Goal: Task Accomplishment & Management: Manage account settings

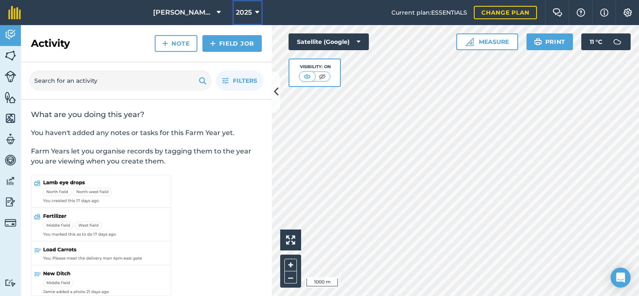
click at [253, 8] on button "2025" at bounding box center [247, 12] width 30 height 25
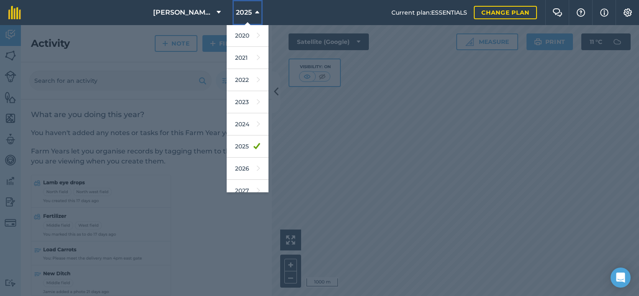
scroll to position [75, 0]
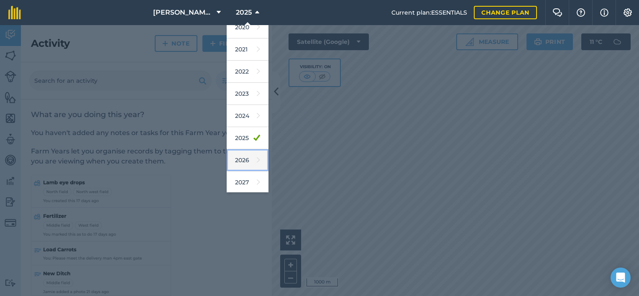
click at [240, 158] on link "2026" at bounding box center [248, 160] width 42 height 22
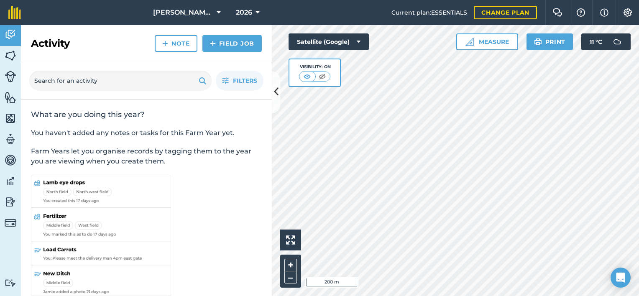
click at [638, 46] on html "[PERSON_NAME] & Sons Ltd 2026 Current plan : ESSENTIALS Change plan Farm Chat H…" at bounding box center [319, 148] width 639 height 296
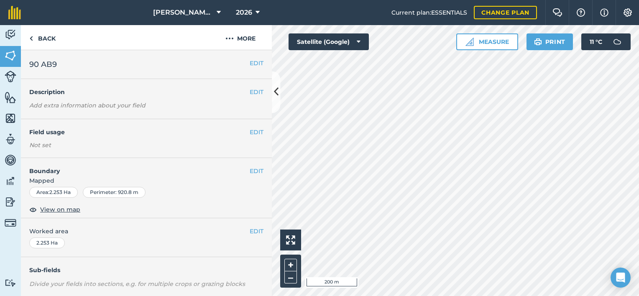
click at [72, 148] on div "Not set" at bounding box center [146, 145] width 234 height 8
click at [250, 129] on button "EDIT" at bounding box center [257, 132] width 14 height 9
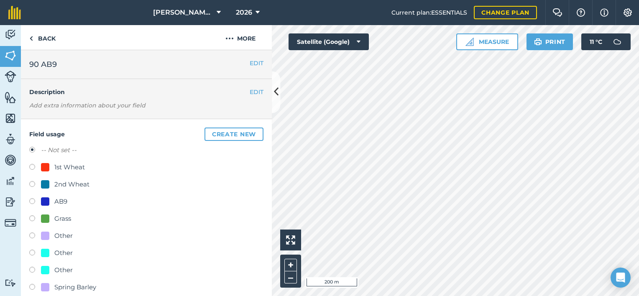
click at [32, 198] on label at bounding box center [35, 202] width 12 height 8
radio input "true"
radio input "false"
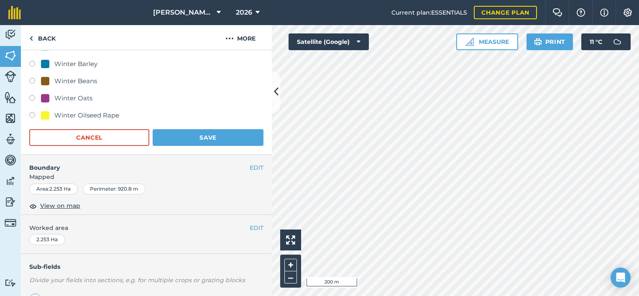
scroll to position [363, 0]
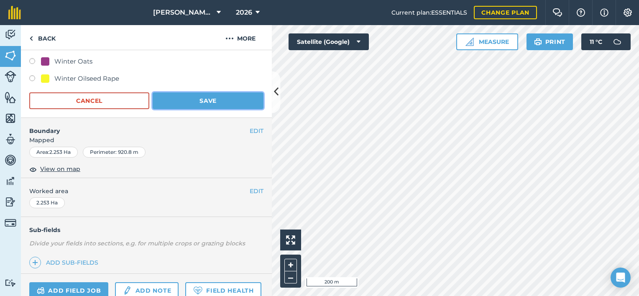
click at [223, 100] on button "Save" at bounding box center [208, 100] width 111 height 17
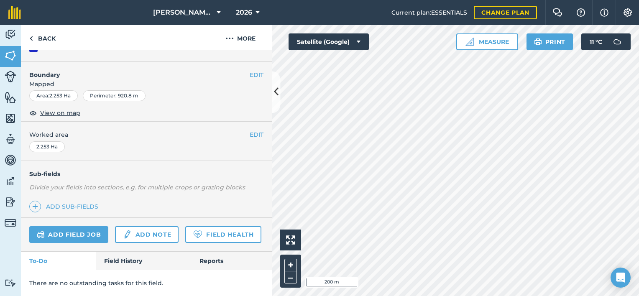
scroll to position [120, 0]
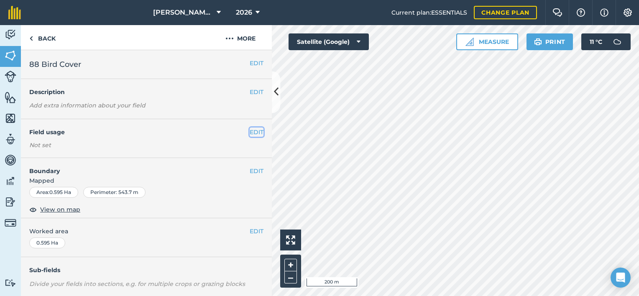
click at [251, 130] on button "EDIT" at bounding box center [257, 132] width 14 height 9
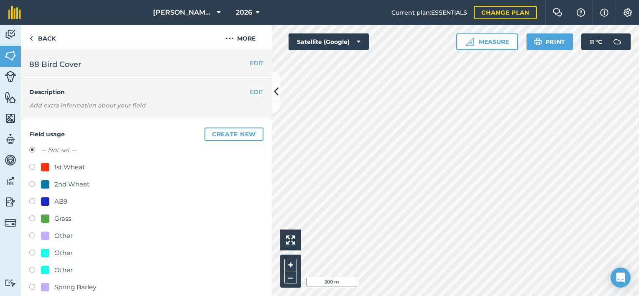
click at [59, 201] on div "AB9" at bounding box center [60, 202] width 13 height 10
radio input "true"
radio input "false"
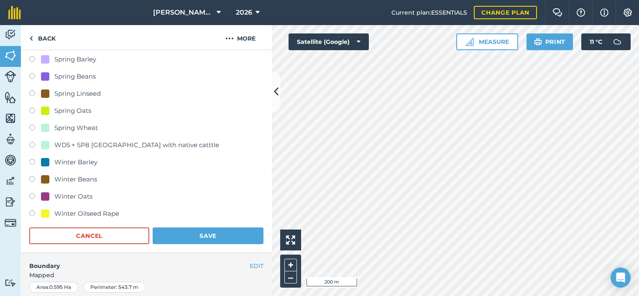
scroll to position [234, 0]
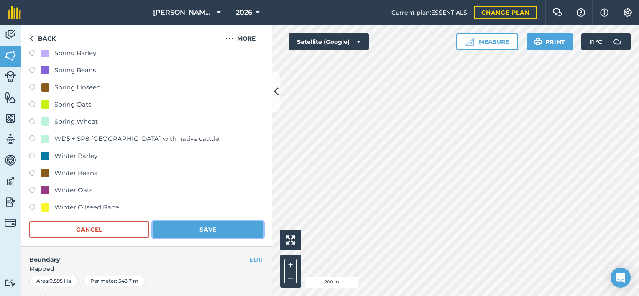
click at [217, 231] on button "Save" at bounding box center [208, 229] width 111 height 17
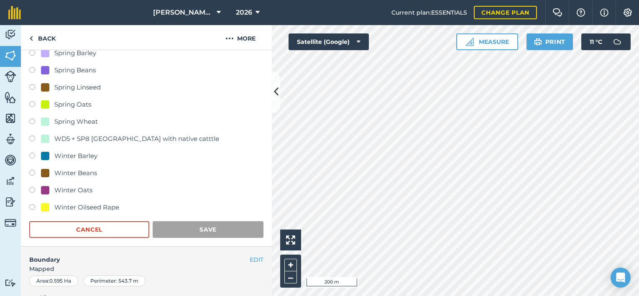
scroll to position [120, 0]
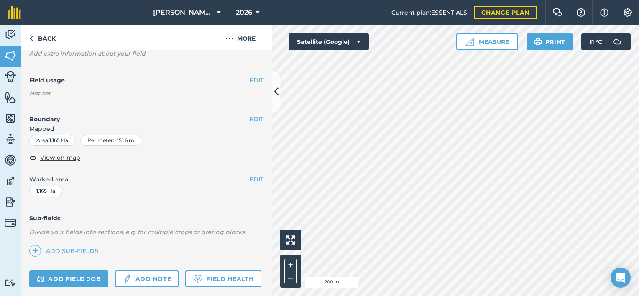
scroll to position [47, 0]
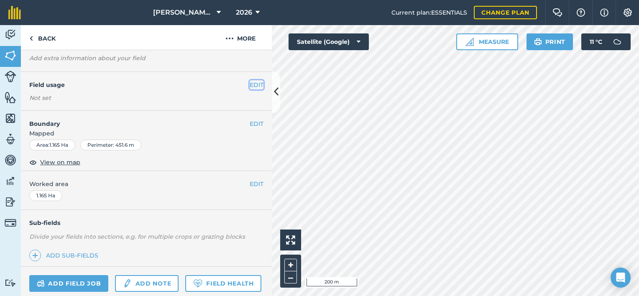
click at [253, 85] on button "EDIT" at bounding box center [257, 84] width 14 height 9
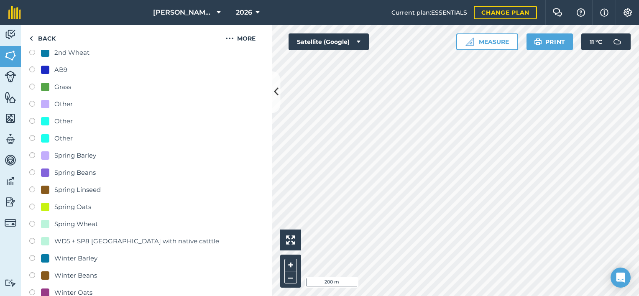
scroll to position [114, 0]
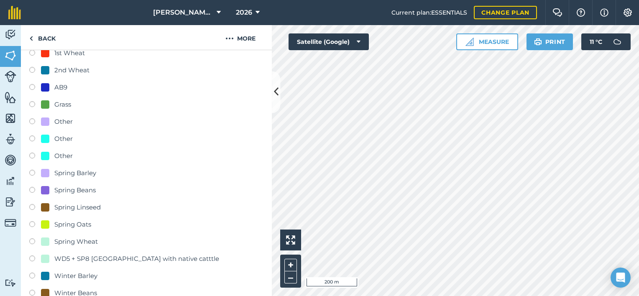
drag, startPoint x: 65, startPoint y: 138, endPoint x: 55, endPoint y: 136, distance: 10.7
click at [55, 136] on div "Other" at bounding box center [63, 139] width 18 height 10
radio input "true"
radio input "false"
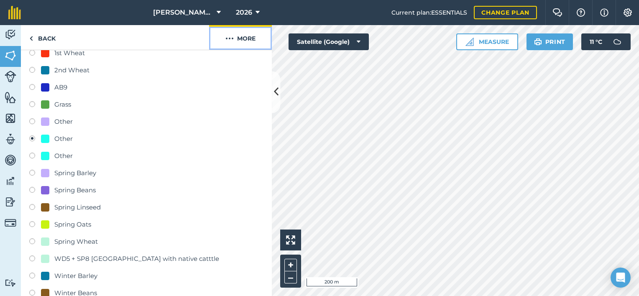
click at [235, 42] on button "More" at bounding box center [240, 37] width 63 height 25
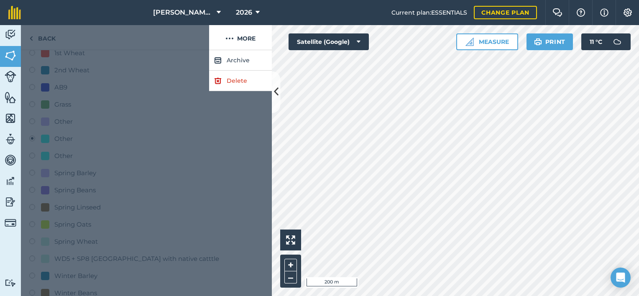
click at [167, 108] on div at bounding box center [146, 173] width 251 height 246
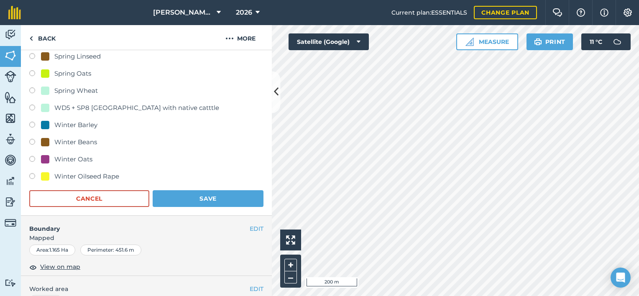
scroll to position [271, 0]
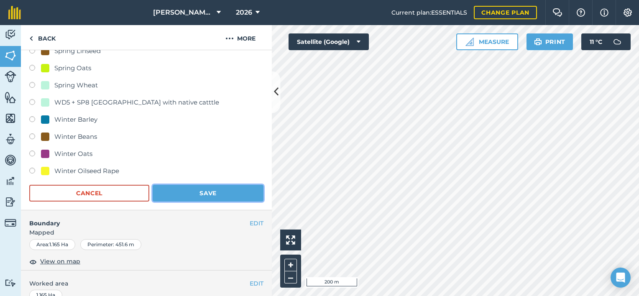
click at [232, 188] on button "Save" at bounding box center [208, 193] width 111 height 17
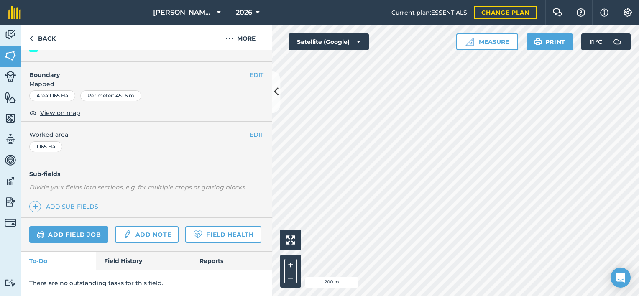
scroll to position [120, 0]
click at [251, 70] on button "EDIT" at bounding box center [257, 74] width 14 height 9
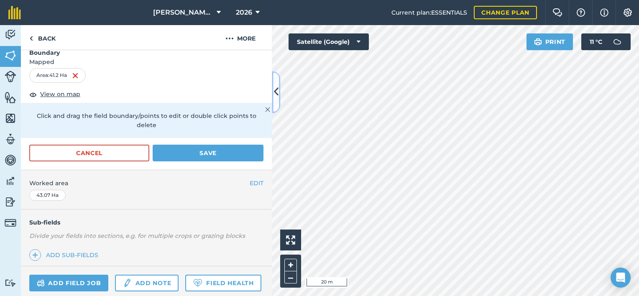
click at [277, 95] on icon at bounding box center [276, 92] width 5 height 15
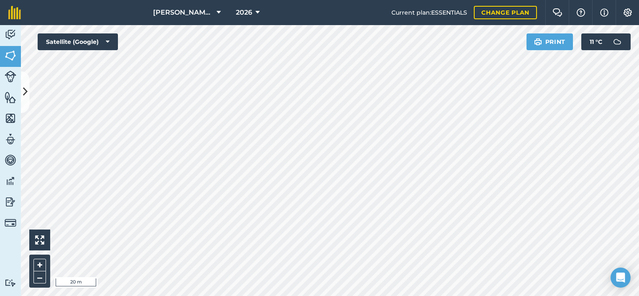
click at [478, 0] on html "[PERSON_NAME] & Sons Ltd 2026 Current plan : ESSENTIALS Change plan Farm Chat H…" at bounding box center [319, 148] width 639 height 296
click at [26, 95] on icon at bounding box center [25, 92] width 5 height 15
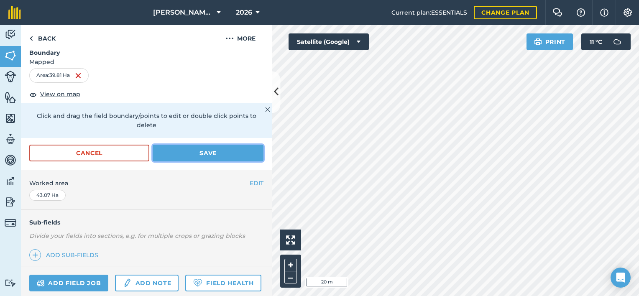
click at [196, 152] on button "Save" at bounding box center [208, 153] width 111 height 17
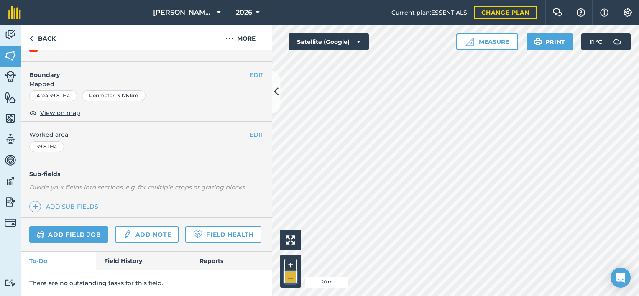
click at [290, 276] on button "–" at bounding box center [290, 277] width 13 height 12
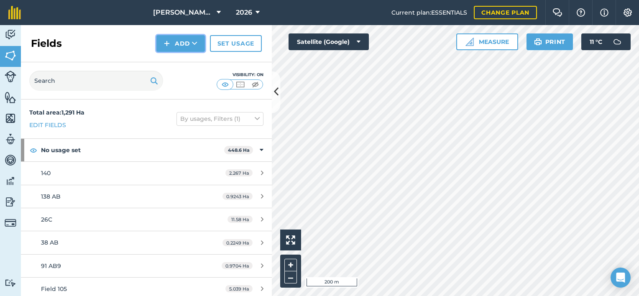
click at [197, 43] on icon at bounding box center [194, 43] width 5 height 8
click at [181, 58] on link "Draw" at bounding box center [181, 62] width 46 height 18
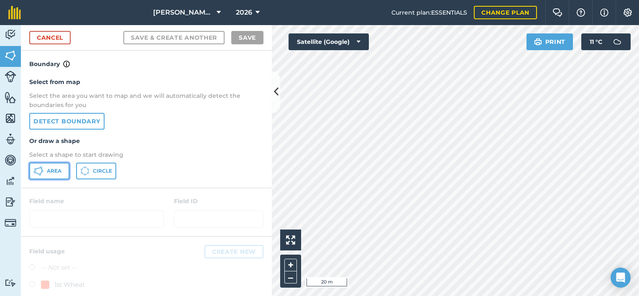
click at [51, 169] on span "Area" at bounding box center [54, 171] width 15 height 7
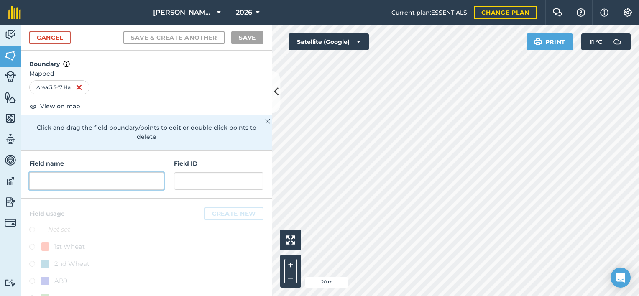
click at [80, 174] on input "text" at bounding box center [96, 181] width 135 height 18
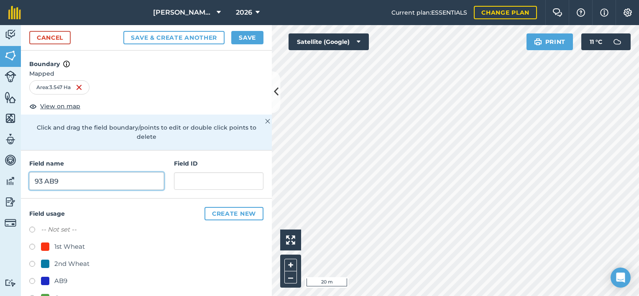
type input "93 AB9"
click at [33, 279] on label at bounding box center [35, 282] width 12 height 8
radio input "true"
click at [251, 40] on button "Save" at bounding box center [247, 37] width 32 height 13
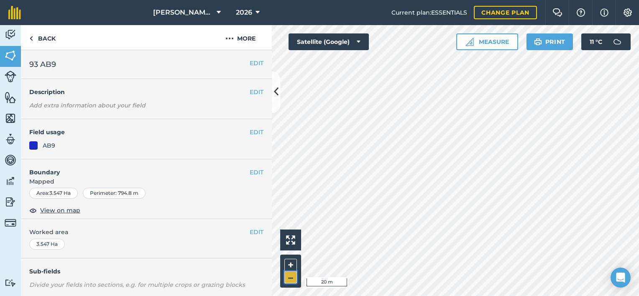
click at [289, 278] on button "–" at bounding box center [290, 277] width 13 height 12
click at [180, 153] on div "Activity Fields Livestock Features Maps Team Vehicles Data Reporting Billing Tu…" at bounding box center [319, 160] width 639 height 271
click at [253, 174] on button "EDIT" at bounding box center [257, 172] width 14 height 9
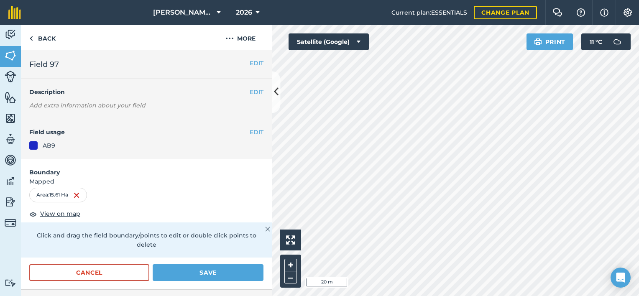
click at [263, 95] on div "Activity Fields Livestock Features Maps Team Vehicles Data Reporting Billing Tu…" at bounding box center [319, 160] width 639 height 271
click at [346, 24] on div "[PERSON_NAME] & Sons Ltd 2026 Current plan : ESSENTIALS Change plan Farm Chat H…" at bounding box center [319, 148] width 639 height 296
click at [174, 266] on button "Save" at bounding box center [208, 272] width 111 height 17
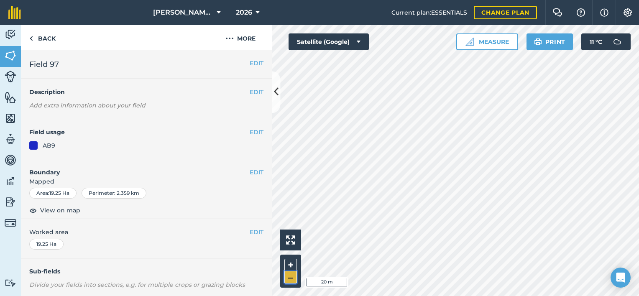
click at [290, 277] on button "–" at bounding box center [290, 277] width 13 height 12
click at [250, 170] on button "EDIT" at bounding box center [257, 172] width 14 height 9
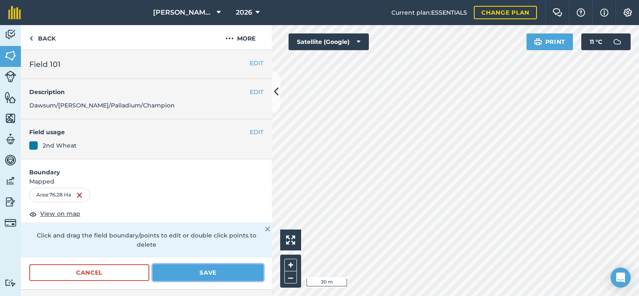
click at [218, 270] on button "Save" at bounding box center [208, 272] width 111 height 17
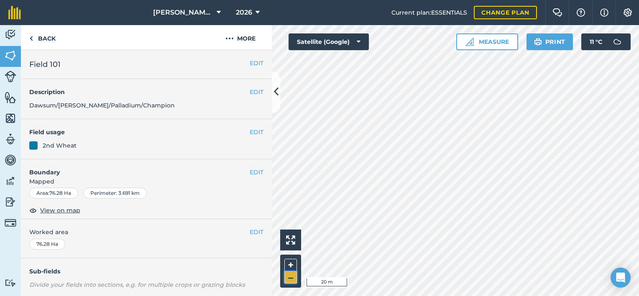
click at [289, 275] on button "–" at bounding box center [290, 277] width 13 height 12
click at [290, 276] on button "–" at bounding box center [290, 277] width 13 height 12
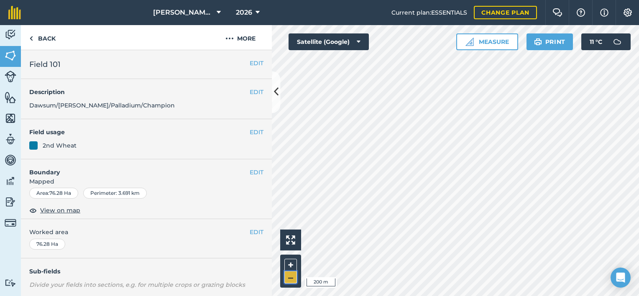
click at [290, 276] on button "–" at bounding box center [290, 277] width 13 height 12
click at [250, 171] on button "EDIT" at bounding box center [257, 170] width 14 height 9
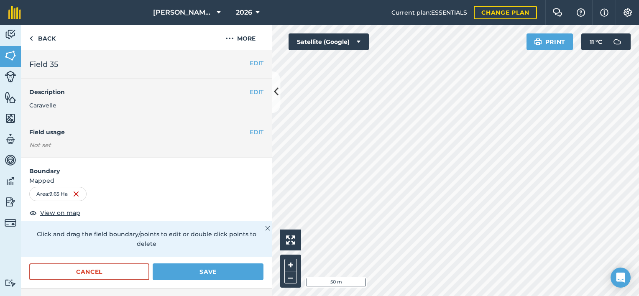
click at [589, 296] on html "[PERSON_NAME] & Sons Ltd 2026 Current plan : ESSENTIALS Change plan Farm Chat H…" at bounding box center [319, 148] width 639 height 296
click at [216, 274] on button "Save" at bounding box center [208, 271] width 111 height 17
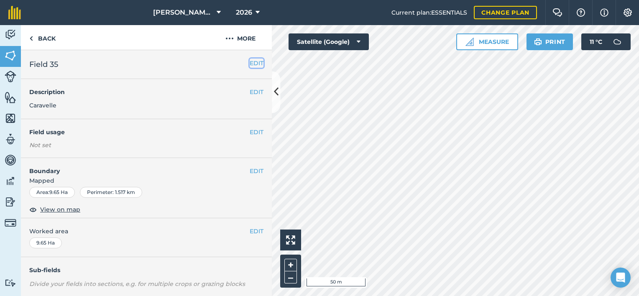
click at [250, 65] on button "EDIT" at bounding box center [257, 63] width 14 height 9
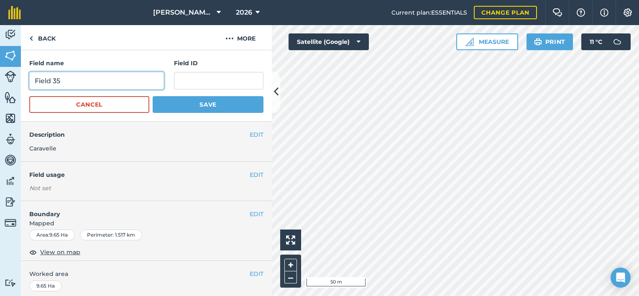
click at [143, 80] on input "Field 35" at bounding box center [96, 81] width 135 height 18
type input "Field 35 South"
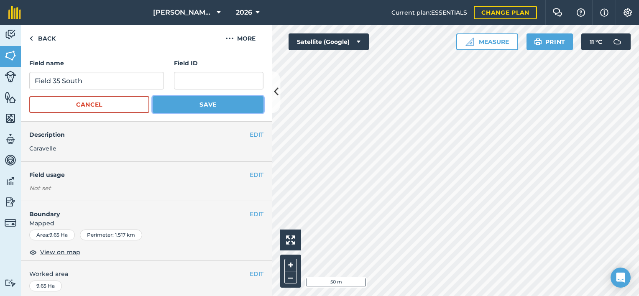
click at [190, 107] on button "Save" at bounding box center [208, 104] width 111 height 17
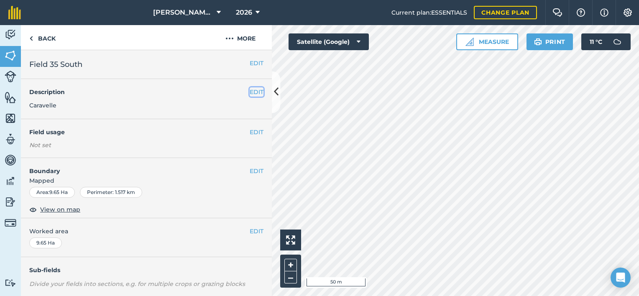
click at [250, 93] on button "EDIT" at bounding box center [257, 91] width 14 height 9
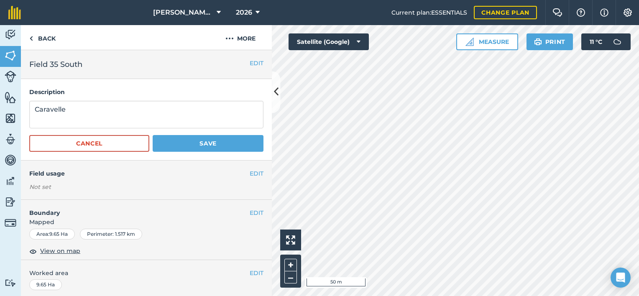
click at [248, 93] on h4 "Description" at bounding box center [146, 91] width 234 height 9
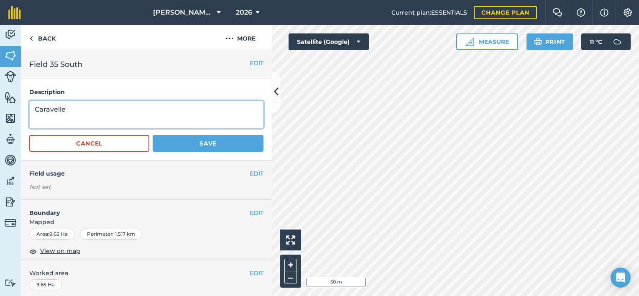
click at [220, 103] on textarea "Caravelle" at bounding box center [146, 115] width 234 height 28
type textarea "C"
type textarea "Bamford"
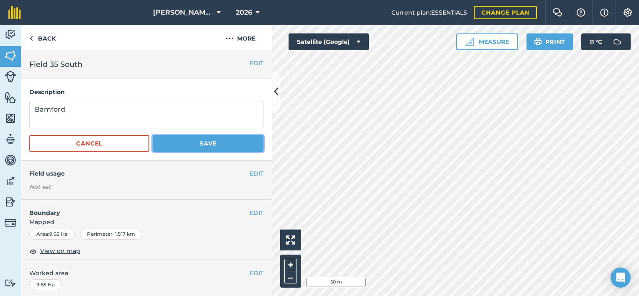
click at [204, 140] on button "Save" at bounding box center [208, 143] width 111 height 17
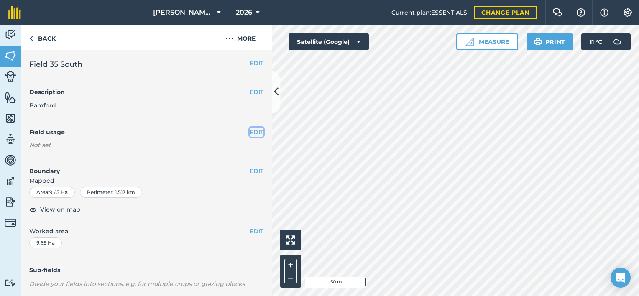
click at [250, 132] on button "EDIT" at bounding box center [257, 132] width 14 height 9
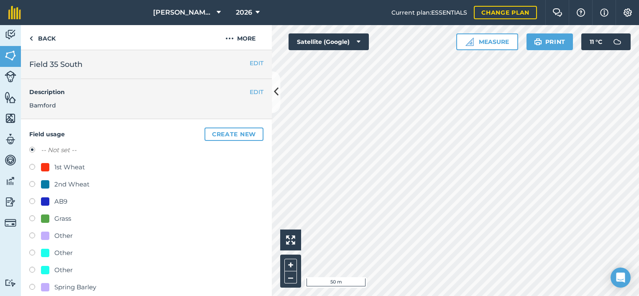
click at [69, 168] on div "1st Wheat" at bounding box center [69, 167] width 31 height 10
radio input "true"
radio input "false"
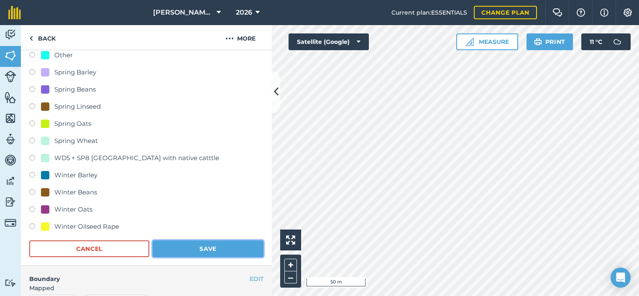
click at [229, 251] on button "Save" at bounding box center [208, 248] width 111 height 17
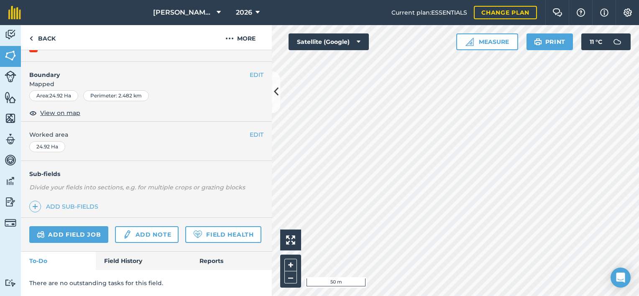
scroll to position [120, 0]
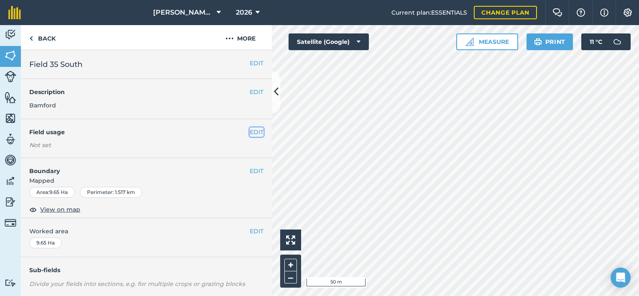
click at [250, 133] on button "EDIT" at bounding box center [257, 132] width 14 height 9
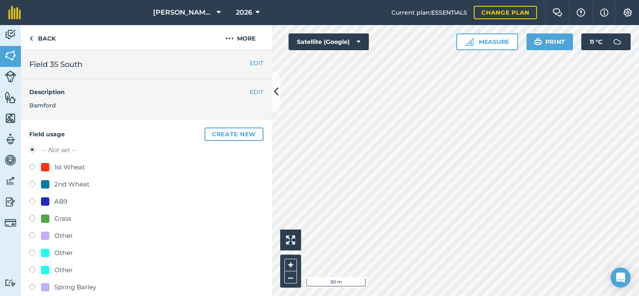
click at [33, 168] on label at bounding box center [35, 168] width 12 height 8
radio input "true"
radio input "false"
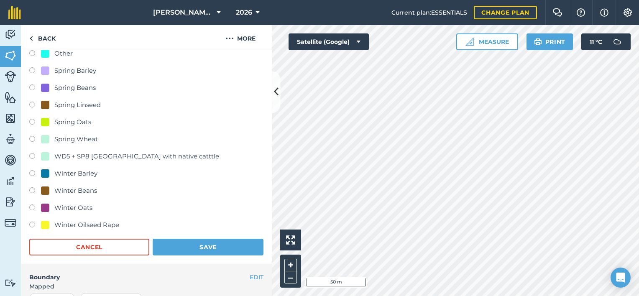
scroll to position [217, 0]
click at [216, 250] on button "Save" at bounding box center [208, 246] width 111 height 17
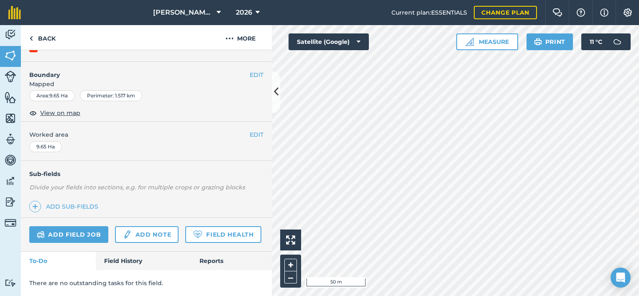
scroll to position [120, 0]
click at [276, 88] on icon at bounding box center [276, 92] width 5 height 15
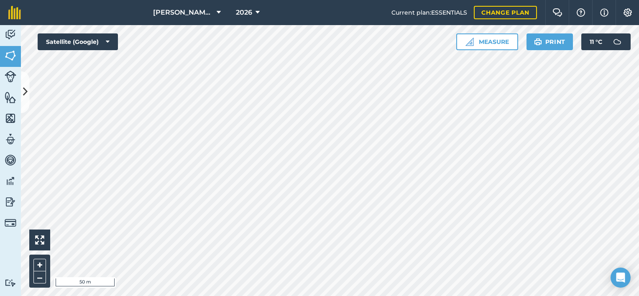
click at [398, 296] on html "[PERSON_NAME] & Sons Ltd 2026 Current plan : ESSENTIALS Change plan Farm Chat H…" at bounding box center [319, 148] width 639 height 296
click at [397, 296] on html "[PERSON_NAME] & Sons Ltd 2026 Current plan : ESSENTIALS Change plan Farm Chat H…" at bounding box center [319, 148] width 639 height 296
click at [14, 56] on img at bounding box center [11, 55] width 12 height 13
click at [25, 90] on icon at bounding box center [25, 92] width 5 height 15
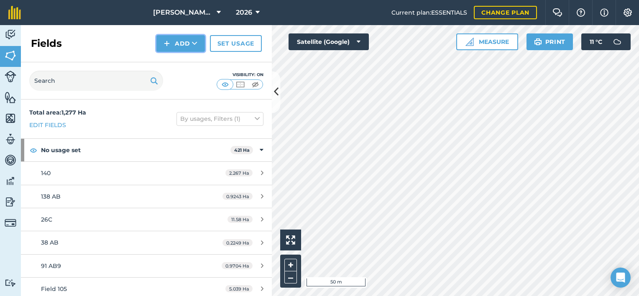
click at [180, 42] on button "Add" at bounding box center [180, 43] width 49 height 17
click at [178, 59] on link "Draw" at bounding box center [181, 62] width 46 height 18
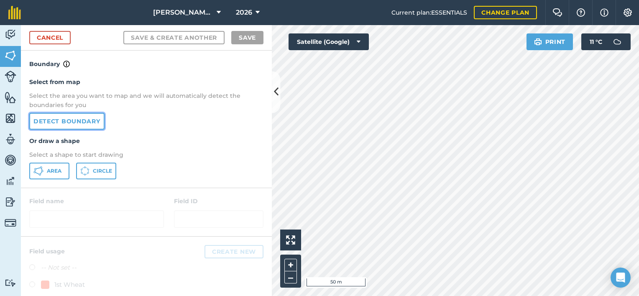
click at [96, 121] on link "Detect boundary" at bounding box center [66, 121] width 75 height 17
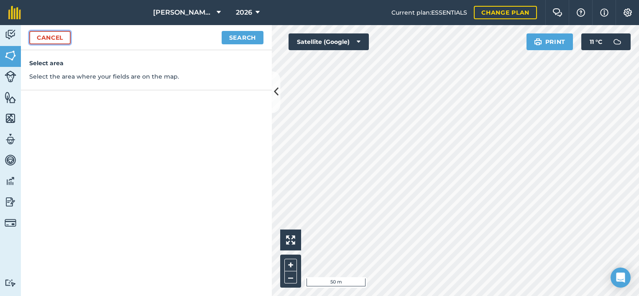
click at [58, 37] on link "Cancel" at bounding box center [49, 37] width 41 height 13
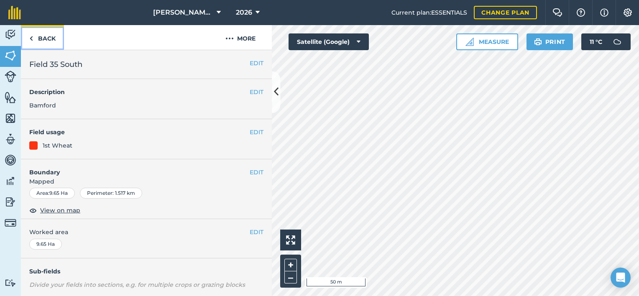
click at [36, 37] on link "Back" at bounding box center [42, 37] width 43 height 25
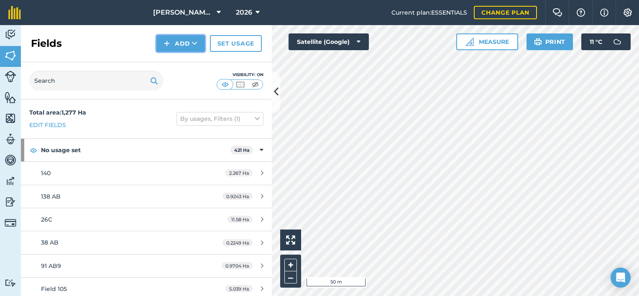
click at [178, 45] on button "Add" at bounding box center [180, 43] width 49 height 17
click at [179, 56] on link "Draw" at bounding box center [181, 62] width 46 height 18
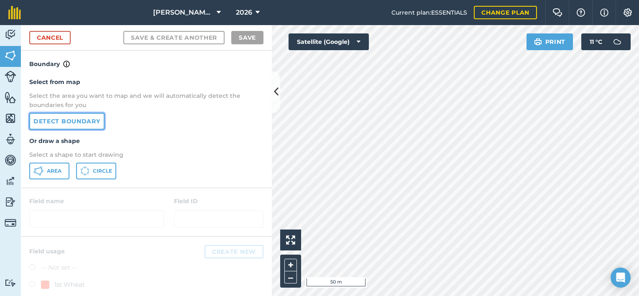
click at [75, 121] on link "Detect boundary" at bounding box center [66, 121] width 75 height 17
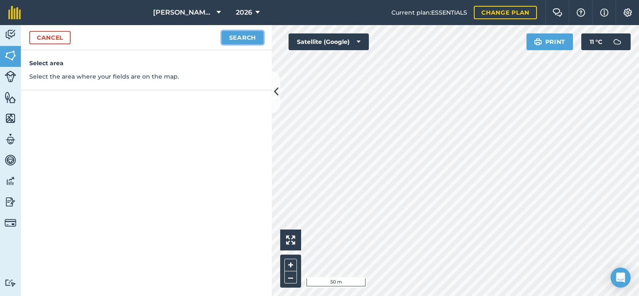
click at [234, 35] on button "Search" at bounding box center [243, 37] width 42 height 13
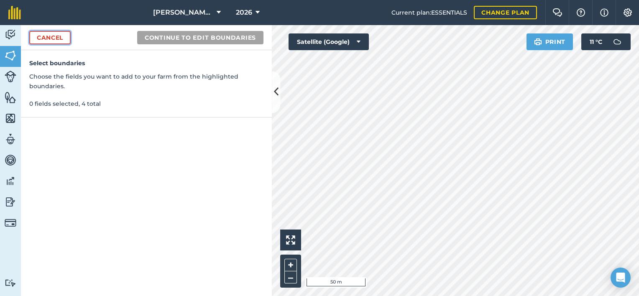
click at [57, 40] on link "Cancel" at bounding box center [49, 37] width 41 height 13
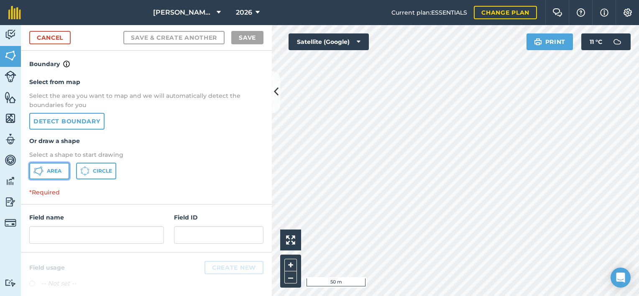
click at [55, 169] on span "Area" at bounding box center [54, 171] width 15 height 7
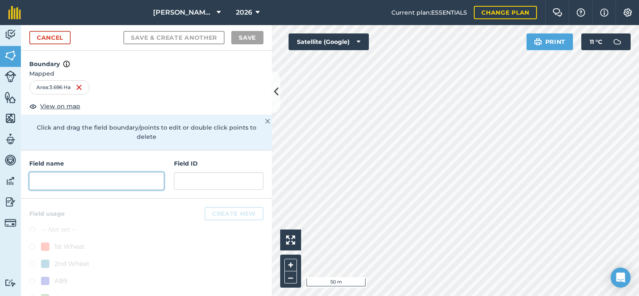
click at [140, 182] on input "text" at bounding box center [96, 181] width 135 height 18
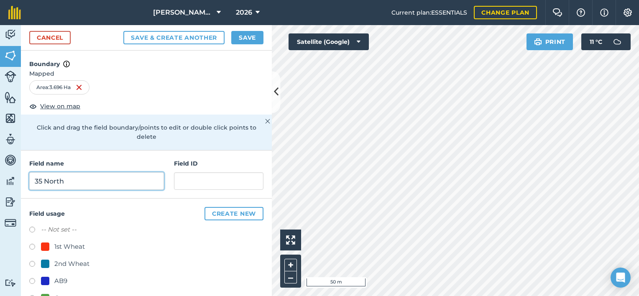
type input "35 North"
click at [31, 264] on label at bounding box center [35, 265] width 12 height 8
radio input "true"
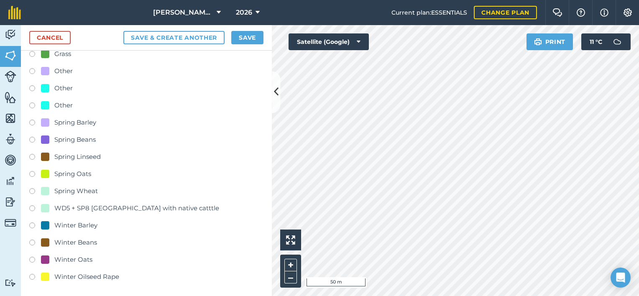
scroll to position [245, 0]
click at [241, 38] on button "Save" at bounding box center [247, 37] width 32 height 13
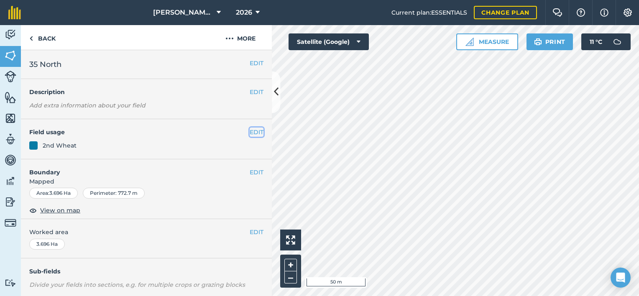
click at [251, 133] on button "EDIT" at bounding box center [257, 132] width 14 height 9
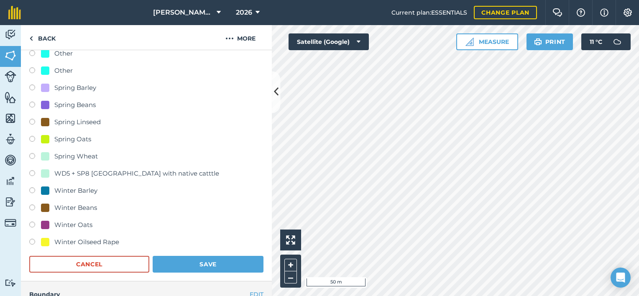
scroll to position [201, 0]
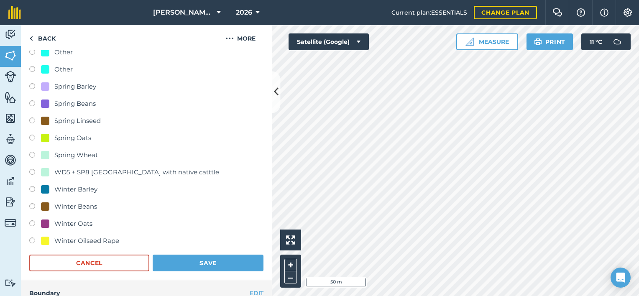
click at [89, 242] on div "Winter Oilseed Rape" at bounding box center [86, 241] width 65 height 10
radio input "true"
radio input "false"
click at [209, 268] on button "Save" at bounding box center [208, 263] width 111 height 17
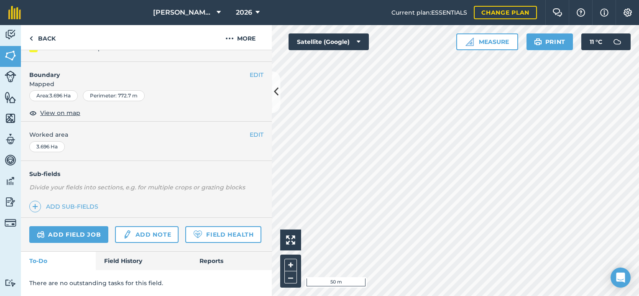
scroll to position [120, 0]
click at [287, 276] on button "–" at bounding box center [290, 277] width 13 height 12
click at [250, 70] on button "EDIT" at bounding box center [257, 74] width 14 height 9
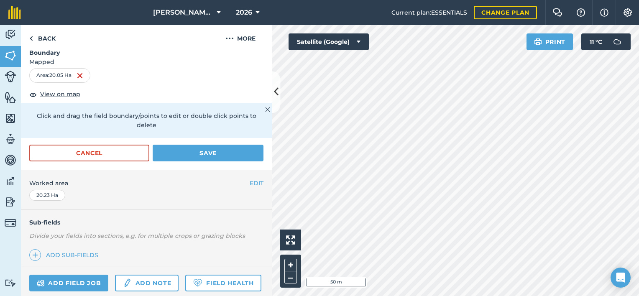
click at [430, 12] on div "[PERSON_NAME] & Sons Ltd 2026 Current plan : ESSENTIALS Change plan Farm Chat H…" at bounding box center [319, 148] width 639 height 296
click at [234, 153] on button "Save" at bounding box center [208, 153] width 111 height 17
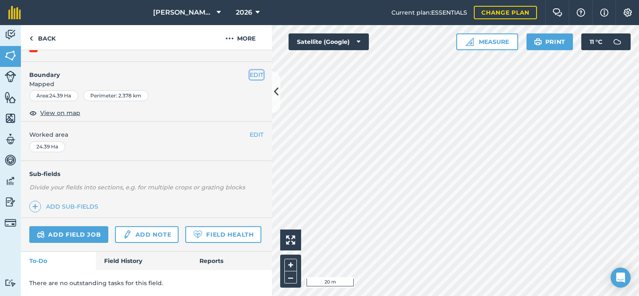
click at [250, 70] on button "EDIT" at bounding box center [257, 74] width 14 height 9
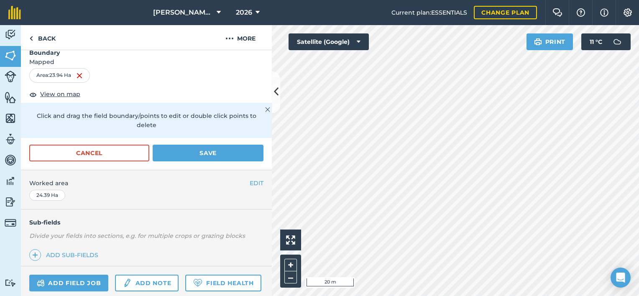
click at [209, 57] on div "Activity Fields Livestock Features Maps Team Vehicles Data Reporting Billing Tu…" at bounding box center [319, 160] width 639 height 271
click at [207, 153] on button "Save" at bounding box center [208, 153] width 111 height 17
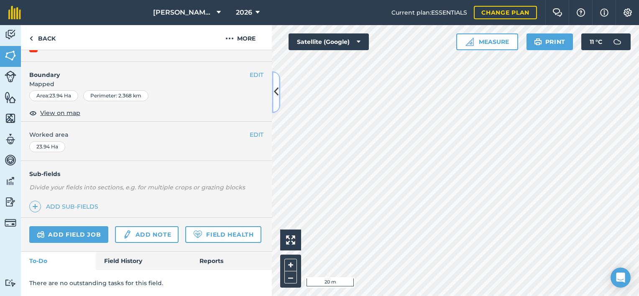
click at [273, 87] on button at bounding box center [276, 92] width 8 height 42
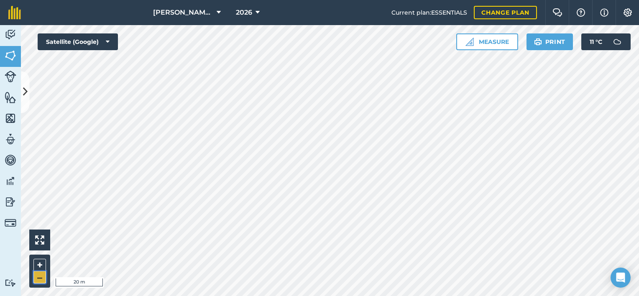
click at [42, 274] on button "–" at bounding box center [39, 277] width 13 height 12
click at [497, 296] on html "[PERSON_NAME] & Sons Ltd 2026 Current plan : ESSENTIALS Change plan Farm Chat H…" at bounding box center [319, 148] width 639 height 296
click at [21, 89] on div at bounding box center [330, 160] width 618 height 271
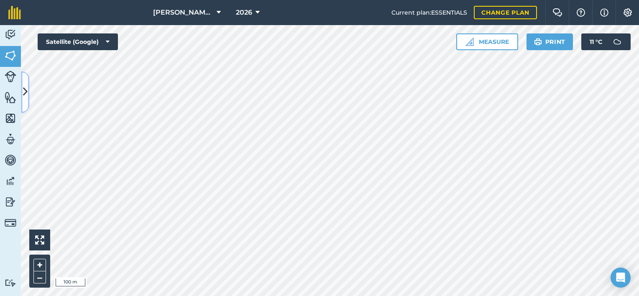
click at [23, 92] on icon at bounding box center [25, 92] width 5 height 15
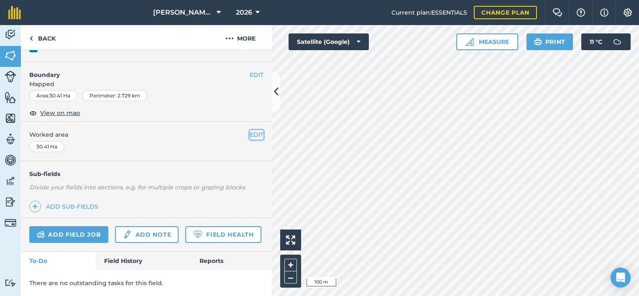
click at [253, 130] on button "EDIT" at bounding box center [257, 134] width 14 height 9
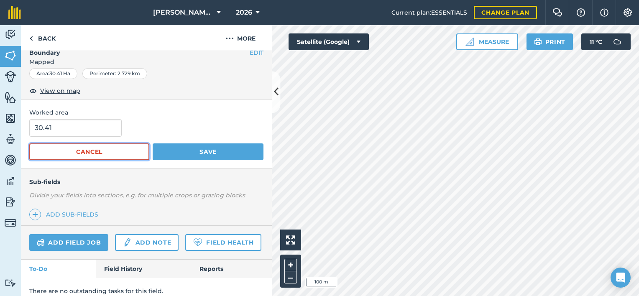
click at [127, 151] on button "Cancel" at bounding box center [89, 151] width 120 height 17
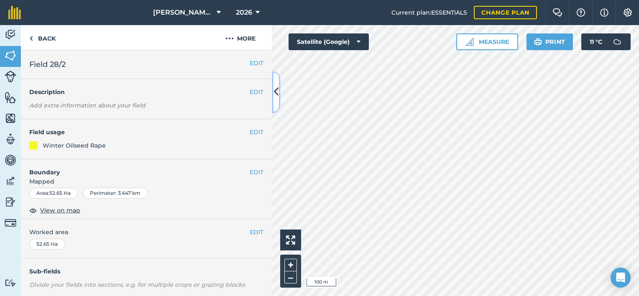
click at [277, 91] on icon at bounding box center [276, 92] width 5 height 15
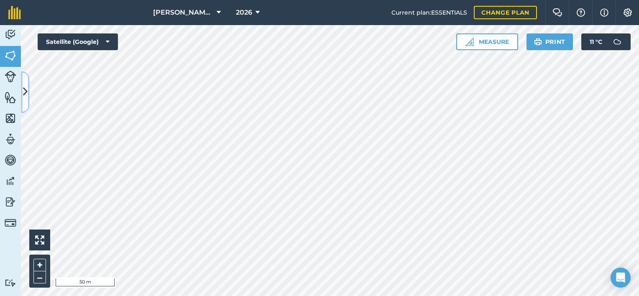
click at [23, 83] on button at bounding box center [25, 92] width 8 height 42
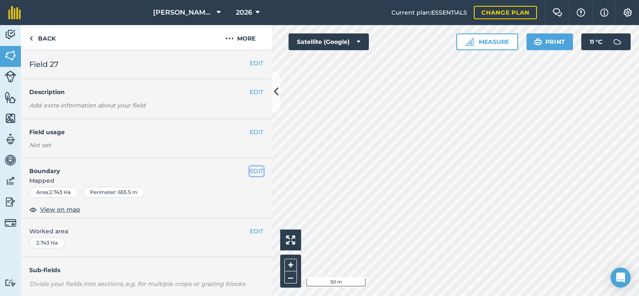
click at [253, 169] on button "EDIT" at bounding box center [257, 170] width 14 height 9
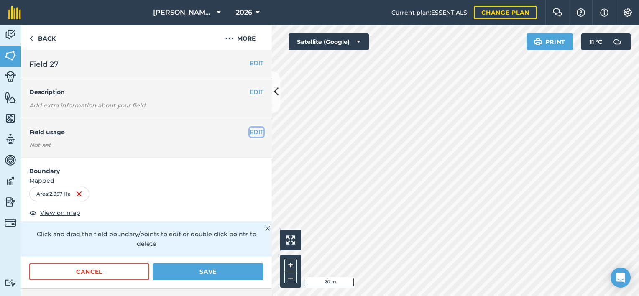
click at [250, 132] on button "EDIT" at bounding box center [257, 132] width 14 height 9
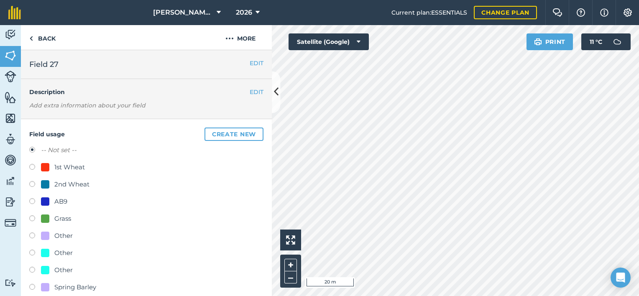
click at [33, 182] on label at bounding box center [35, 185] width 12 height 8
radio input "true"
radio input "false"
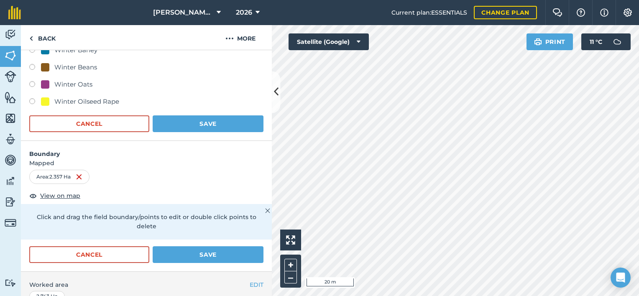
scroll to position [362, 0]
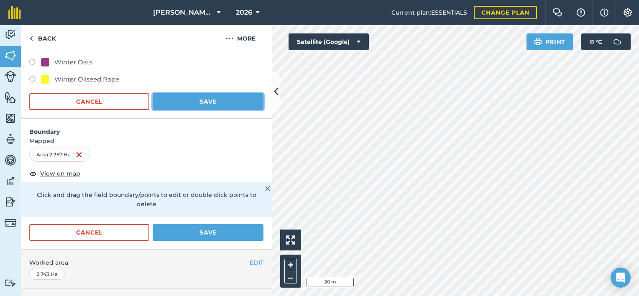
click at [205, 108] on button "Save" at bounding box center [208, 101] width 111 height 17
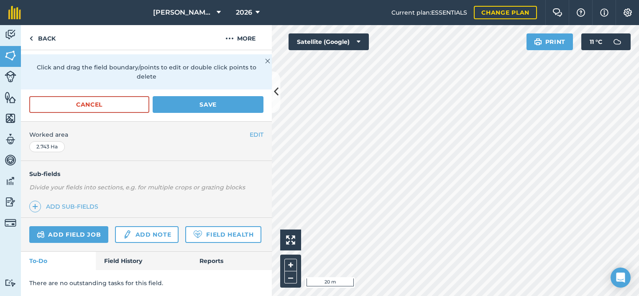
scroll to position [190, 0]
click at [195, 96] on button "Save" at bounding box center [208, 104] width 111 height 17
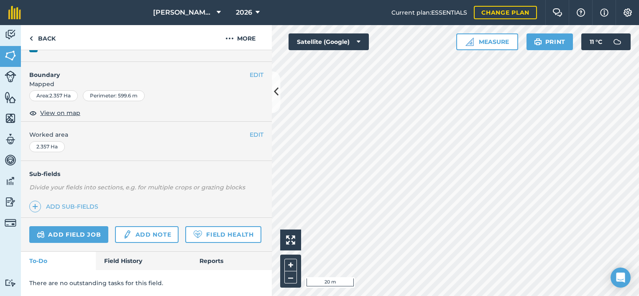
scroll to position [120, 0]
click at [289, 275] on button "–" at bounding box center [290, 277] width 13 height 12
click at [253, 70] on button "EDIT" at bounding box center [257, 74] width 14 height 9
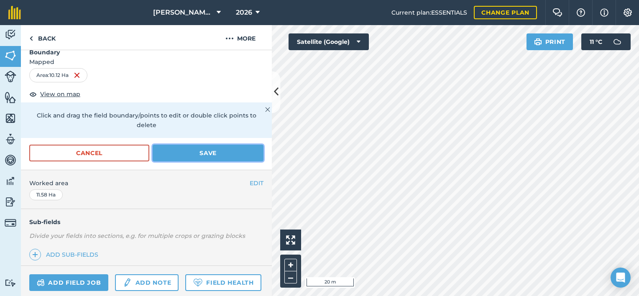
click at [248, 154] on button "Save" at bounding box center [208, 153] width 111 height 17
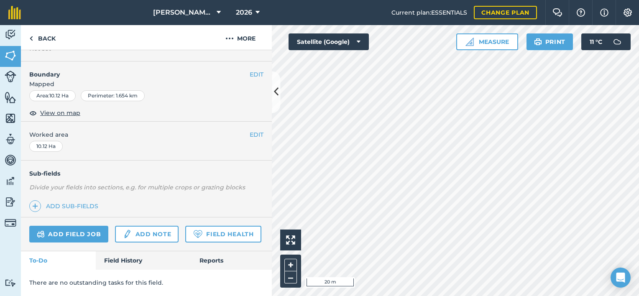
scroll to position [0, 0]
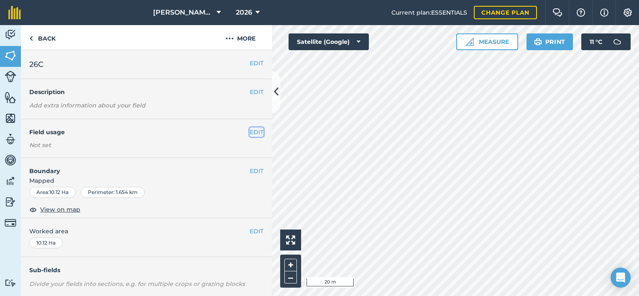
click at [251, 134] on button "EDIT" at bounding box center [257, 132] width 14 height 9
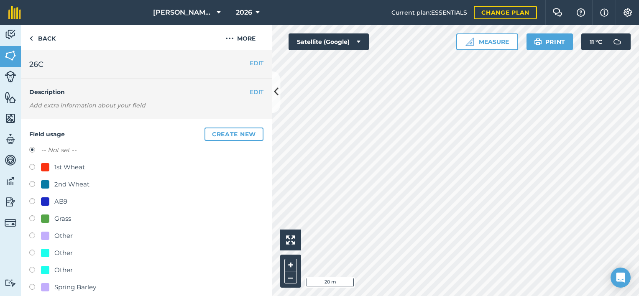
click at [31, 169] on label at bounding box center [35, 168] width 12 height 8
radio input "true"
radio input "false"
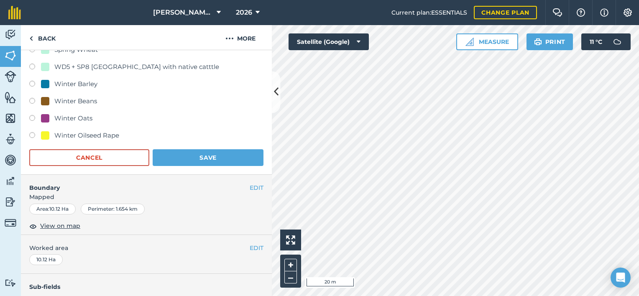
scroll to position [304, 0]
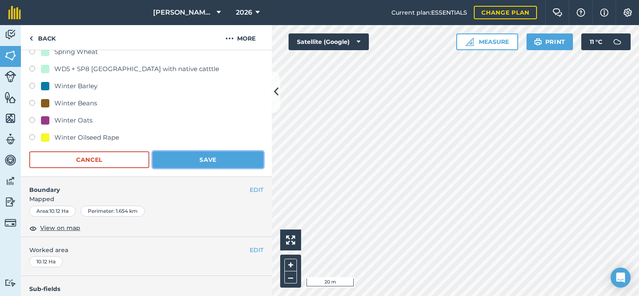
click at [212, 159] on button "Save" at bounding box center [208, 159] width 111 height 17
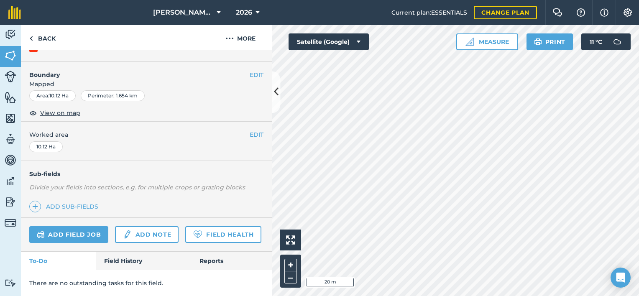
scroll to position [120, 0]
click at [289, 274] on button "–" at bounding box center [290, 277] width 13 height 12
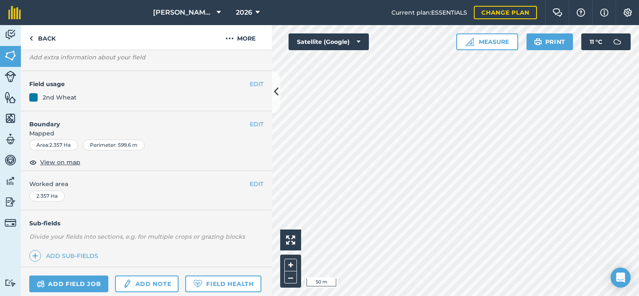
scroll to position [36, 0]
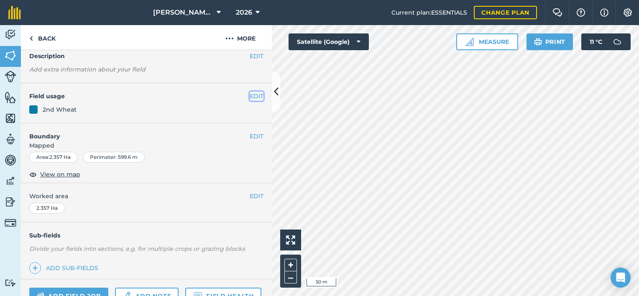
click at [250, 99] on button "EDIT" at bounding box center [257, 96] width 14 height 9
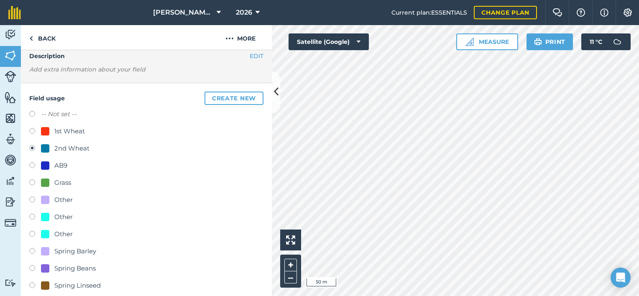
click at [31, 130] on label at bounding box center [35, 132] width 12 height 8
radio input "true"
radio input "false"
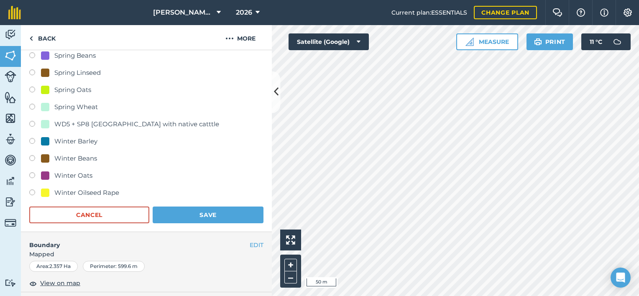
scroll to position [276, 0]
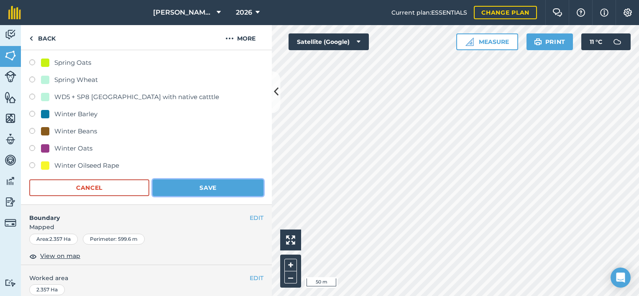
click at [219, 185] on button "Save" at bounding box center [208, 187] width 111 height 17
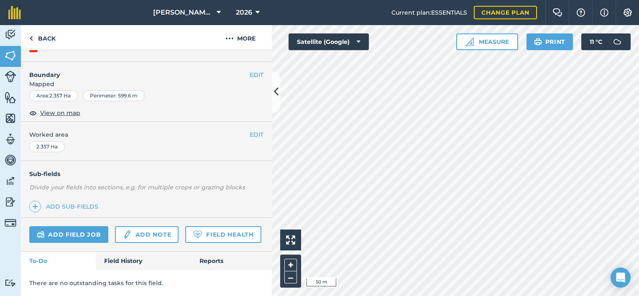
scroll to position [120, 0]
click at [214, 235] on div "Activity Fields Livestock Features Maps Team Vehicles Data Reporting Billing Tu…" at bounding box center [319, 160] width 639 height 271
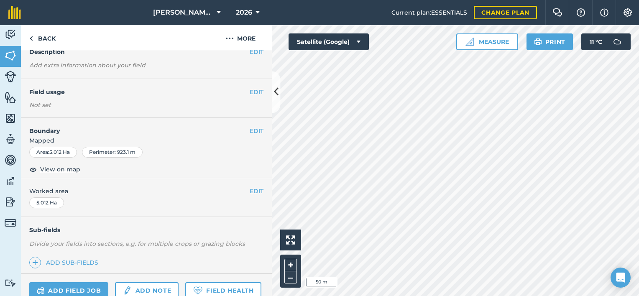
scroll to position [35, 0]
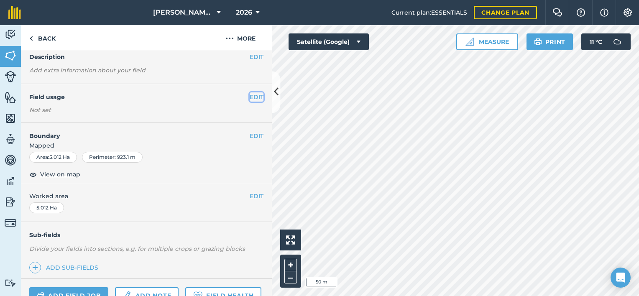
click at [251, 98] on button "EDIT" at bounding box center [257, 96] width 14 height 9
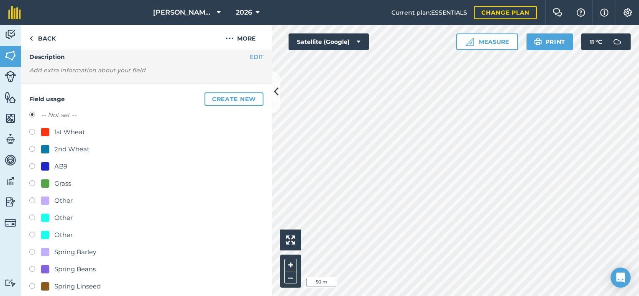
click at [31, 129] on label at bounding box center [35, 133] width 12 height 8
radio input "true"
radio input "false"
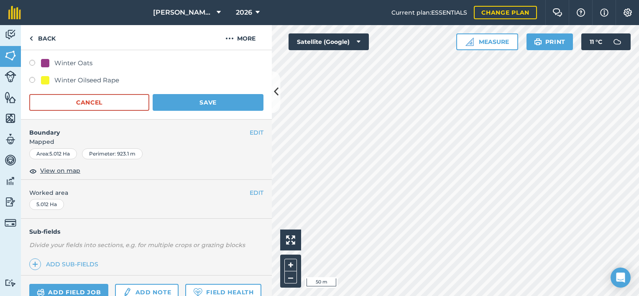
scroll to position [365, 0]
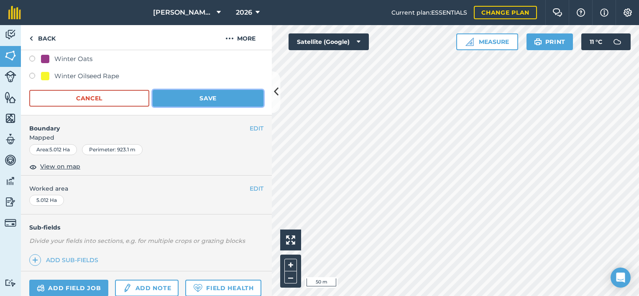
click at [217, 102] on button "Save" at bounding box center [208, 98] width 111 height 17
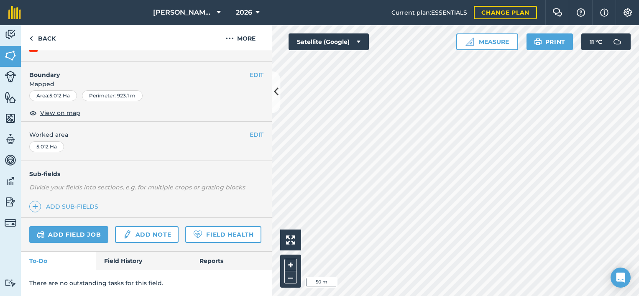
scroll to position [120, 0]
click at [287, 274] on button "–" at bounding box center [290, 277] width 13 height 12
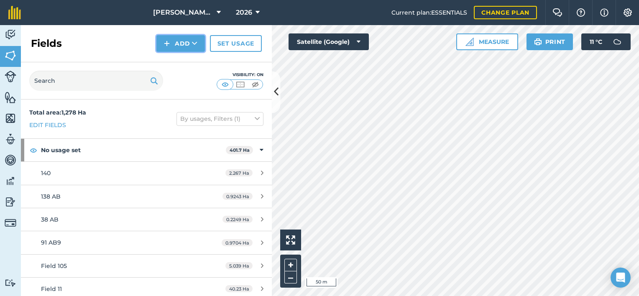
click at [182, 40] on button "Add" at bounding box center [180, 43] width 49 height 17
click at [181, 59] on link "Draw" at bounding box center [181, 62] width 46 height 18
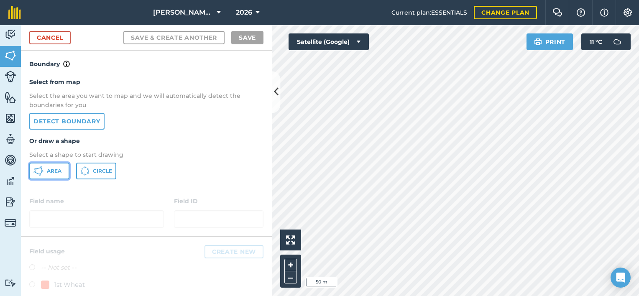
click at [55, 170] on span "Area" at bounding box center [54, 171] width 15 height 7
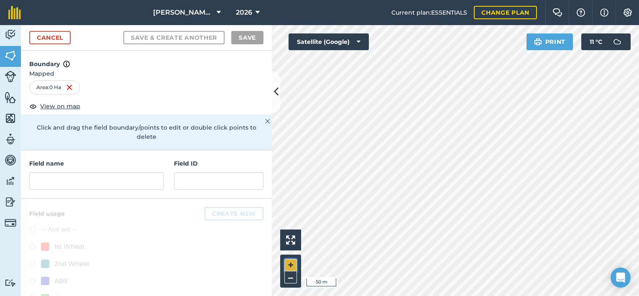
click at [293, 263] on button "+" at bounding box center [290, 265] width 13 height 13
click at [288, 282] on button "–" at bounding box center [290, 277] width 13 height 12
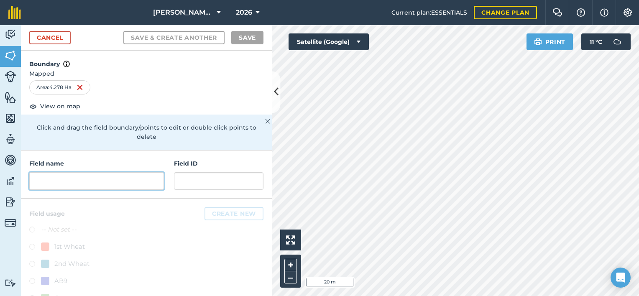
click at [125, 180] on input "text" at bounding box center [96, 181] width 135 height 18
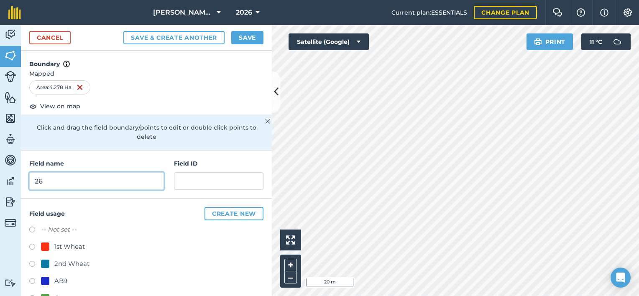
click at [125, 180] on input "26" at bounding box center [96, 181] width 135 height 18
type input "26"
click at [33, 280] on label at bounding box center [35, 282] width 12 height 8
radio input "true"
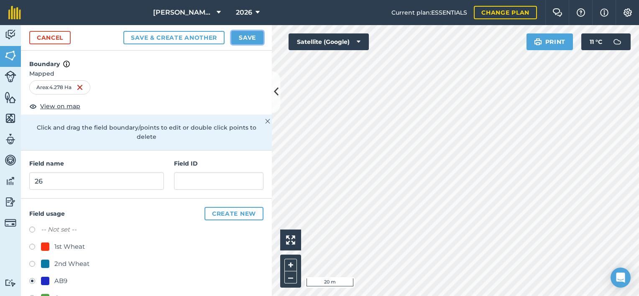
click at [248, 35] on button "Save" at bounding box center [247, 37] width 32 height 13
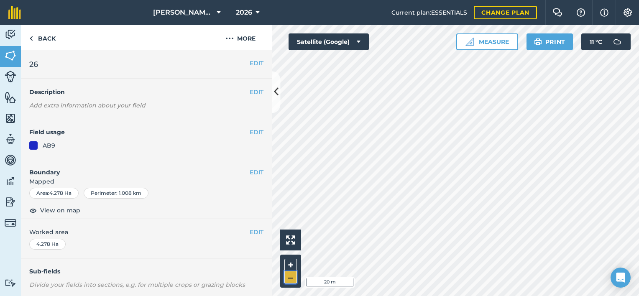
click at [289, 278] on button "–" at bounding box center [290, 277] width 13 height 12
click at [250, 131] on button "EDIT" at bounding box center [257, 132] width 14 height 9
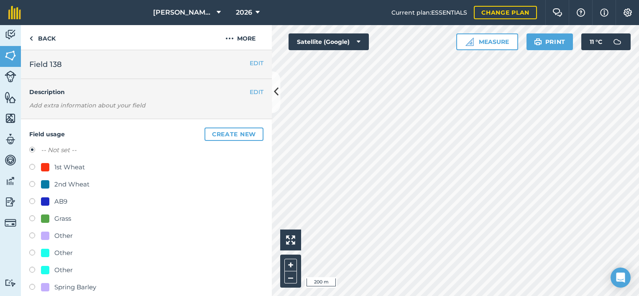
click at [31, 201] on label at bounding box center [35, 202] width 12 height 8
radio input "true"
radio input "false"
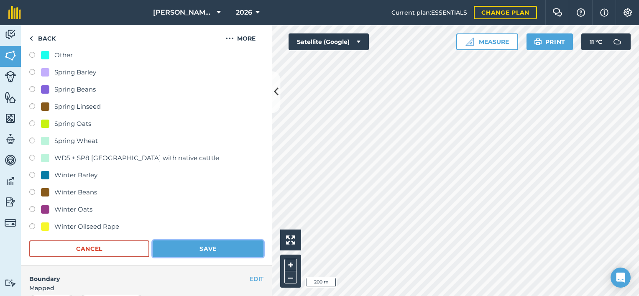
click at [224, 253] on button "Save" at bounding box center [208, 248] width 111 height 17
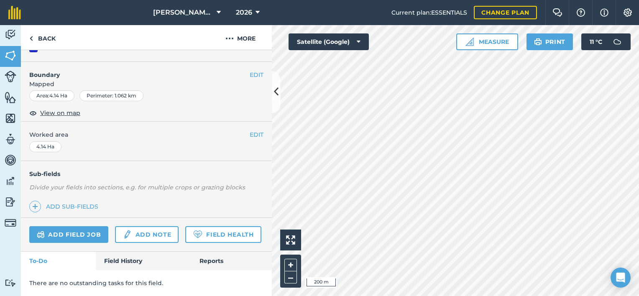
scroll to position [120, 0]
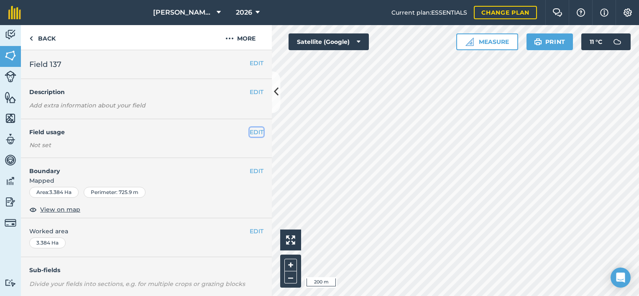
click at [252, 131] on button "EDIT" at bounding box center [257, 132] width 14 height 9
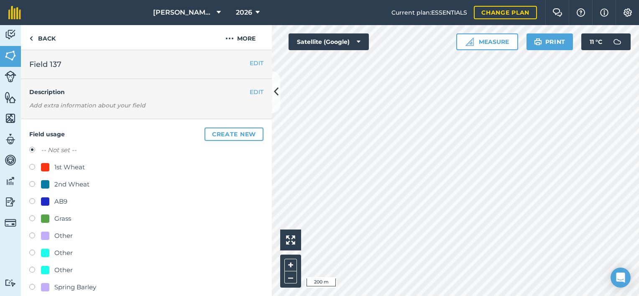
click at [47, 199] on div at bounding box center [45, 201] width 8 height 8
radio input "true"
radio input "false"
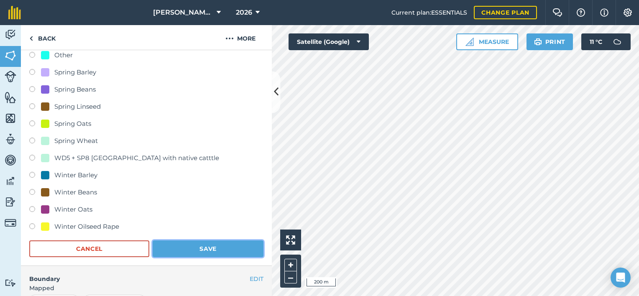
click at [246, 246] on button "Save" at bounding box center [208, 248] width 111 height 17
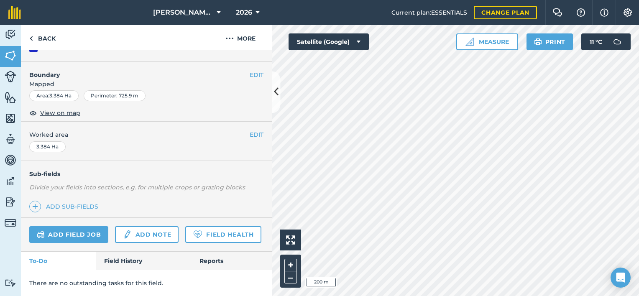
scroll to position [120, 0]
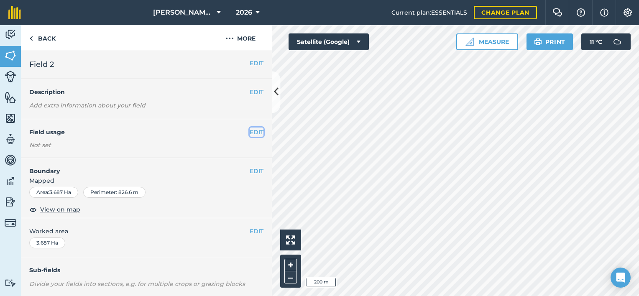
click at [251, 135] on button "EDIT" at bounding box center [257, 132] width 14 height 9
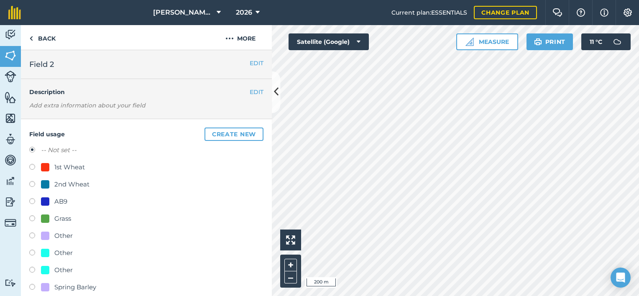
click at [52, 203] on div "AB9" at bounding box center [54, 202] width 26 height 10
radio input "true"
radio input "false"
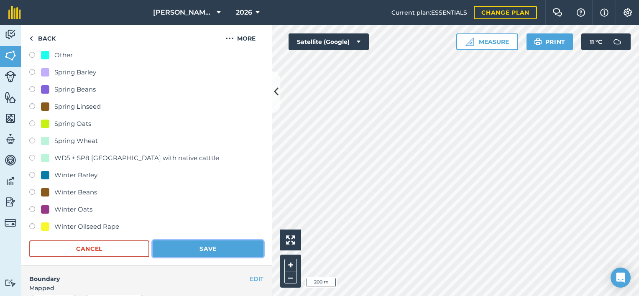
click at [232, 245] on button "Save" at bounding box center [208, 248] width 111 height 17
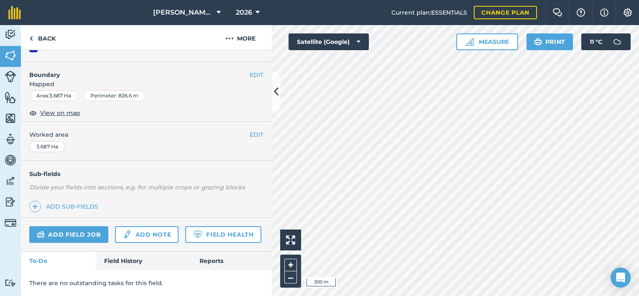
scroll to position [120, 0]
click at [255, 183] on div "Activity Fields Livestock Features Maps Team Vehicles Data Reporting Billing Tu…" at bounding box center [319, 160] width 639 height 271
click at [265, 99] on div "Activity Fields Livestock Features Maps Team Vehicles Data Reporting Billing Tu…" at bounding box center [319, 160] width 639 height 271
click at [250, 70] on button "EDIT" at bounding box center [257, 74] width 14 height 9
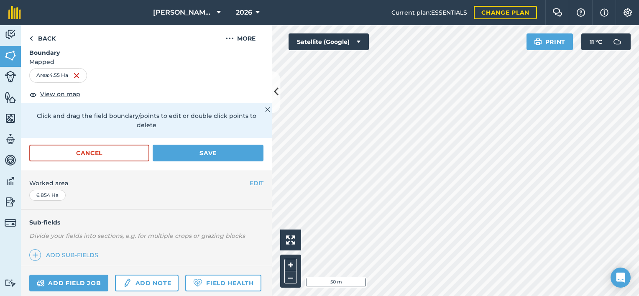
click at [574, 49] on div "Print 11 ° C" at bounding box center [578, 41] width 105 height 17
click at [221, 151] on button "Save" at bounding box center [208, 153] width 111 height 17
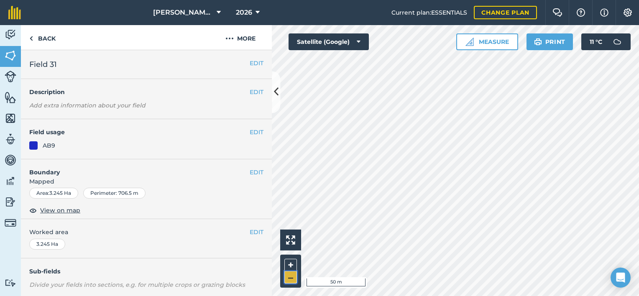
click at [291, 278] on button "–" at bounding box center [290, 277] width 13 height 12
click at [253, 224] on div "Activity Fields Livestock Features Maps Team Vehicles Data Reporting Billing Tu…" at bounding box center [319, 160] width 639 height 271
click at [250, 171] on button "EDIT" at bounding box center [257, 172] width 14 height 9
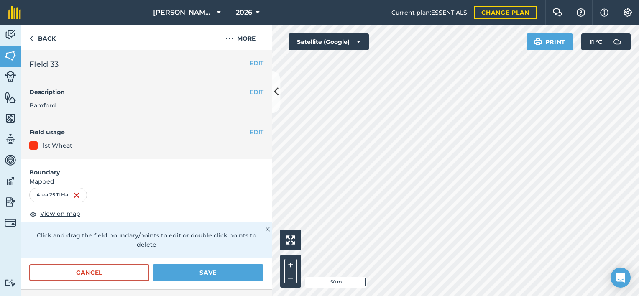
click at [267, 192] on div "Activity Fields Livestock Features Maps Team Vehicles Data Reporting Billing Tu…" at bounding box center [319, 160] width 639 height 271
click at [222, 273] on button "Save" at bounding box center [208, 272] width 111 height 17
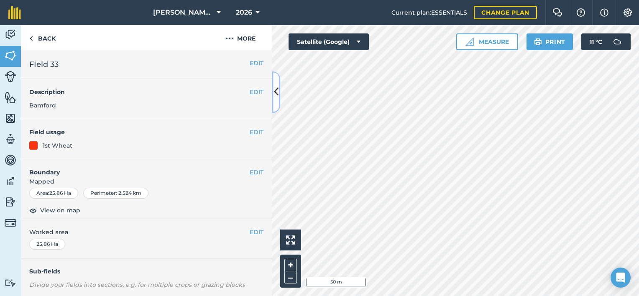
click at [276, 94] on icon at bounding box center [276, 92] width 5 height 15
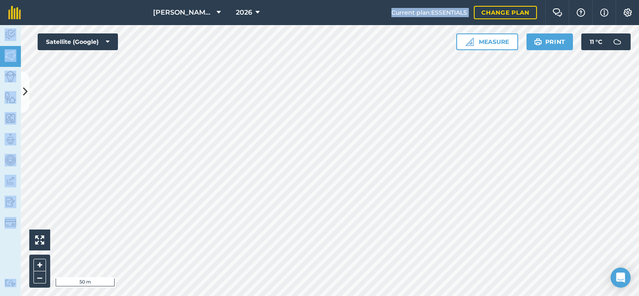
click at [360, 89] on div "[PERSON_NAME] & Sons Ltd 2026 Current plan : ESSENTIALS Change plan Farm Chat H…" at bounding box center [319, 148] width 639 height 296
click at [41, 275] on button "–" at bounding box center [39, 277] width 13 height 12
click at [28, 99] on button at bounding box center [25, 92] width 8 height 42
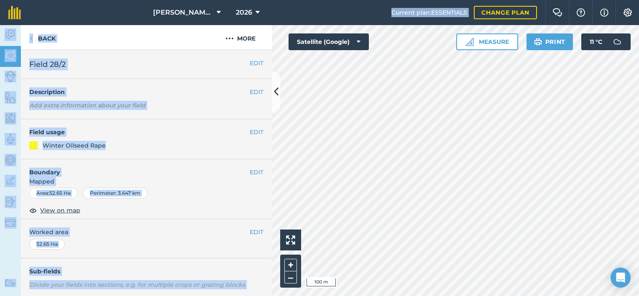
click at [189, 169] on h4 "Boundary" at bounding box center [135, 168] width 229 height 18
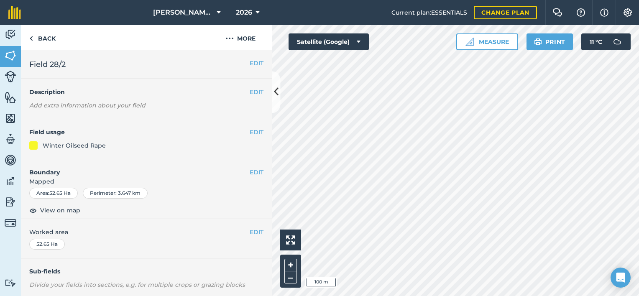
click at [246, 80] on div "Activity Fields Livestock Features Maps Team Vehicles Data Reporting Billing Tu…" at bounding box center [319, 160] width 639 height 271
click at [250, 172] on button "EDIT" at bounding box center [257, 170] width 14 height 9
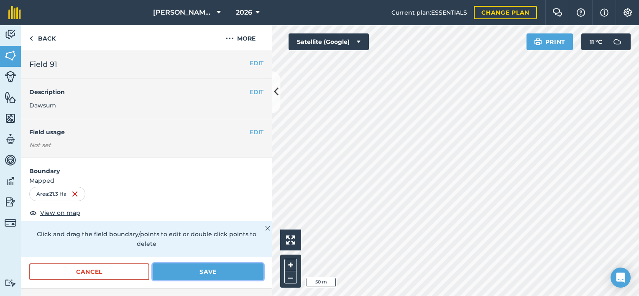
click at [209, 270] on button "Save" at bounding box center [208, 271] width 111 height 17
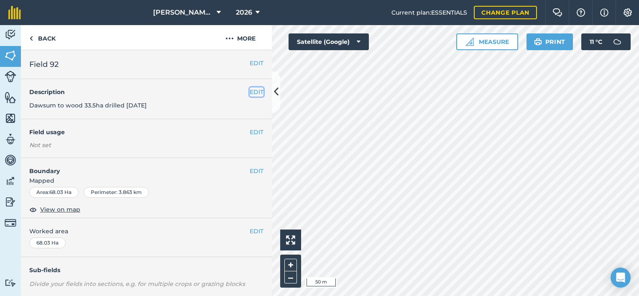
click at [250, 90] on button "EDIT" at bounding box center [257, 91] width 14 height 9
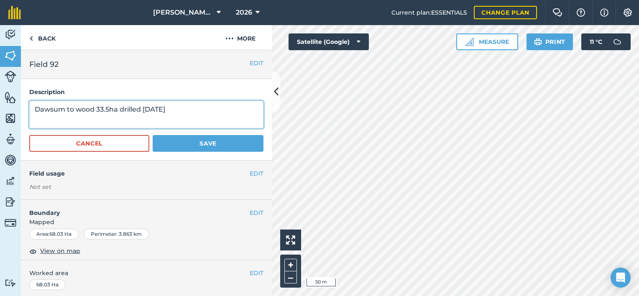
click at [197, 104] on textarea "Dawsum to wood 33.5ha drilled [DATE]" at bounding box center [146, 115] width 234 height 28
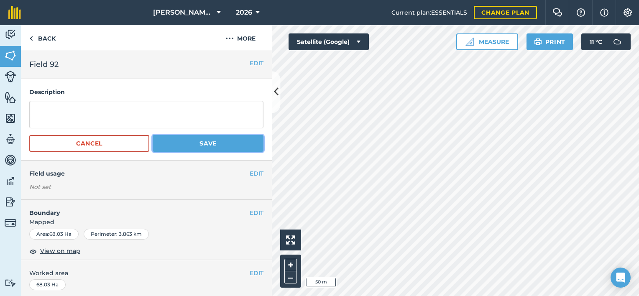
click at [204, 143] on button "Save" at bounding box center [208, 143] width 111 height 17
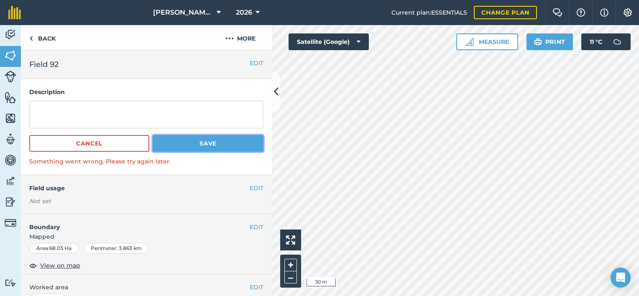
click at [204, 143] on button "Save" at bounding box center [208, 143] width 111 height 17
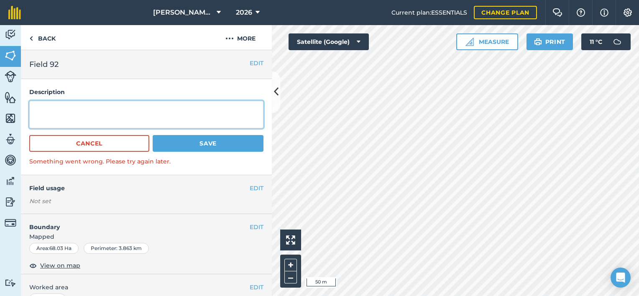
click at [171, 122] on textarea at bounding box center [146, 115] width 234 height 28
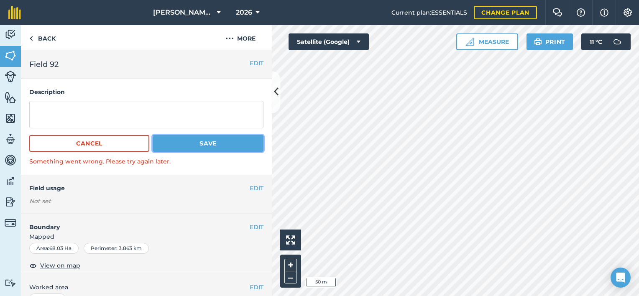
click at [181, 145] on button "Save" at bounding box center [208, 143] width 111 height 17
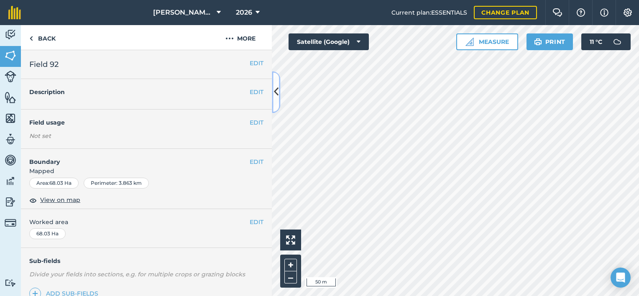
click at [274, 88] on icon at bounding box center [276, 92] width 5 height 15
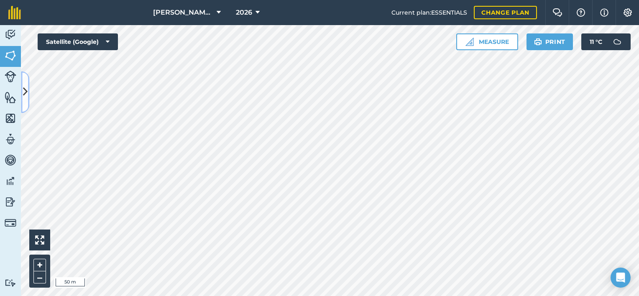
click at [27, 87] on icon at bounding box center [25, 92] width 5 height 15
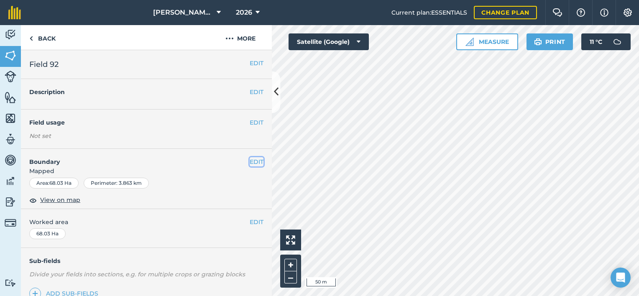
click at [250, 161] on button "EDIT" at bounding box center [257, 161] width 14 height 9
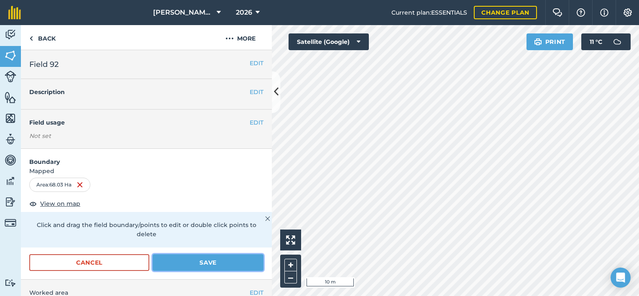
click at [216, 258] on button "Save" at bounding box center [208, 262] width 111 height 17
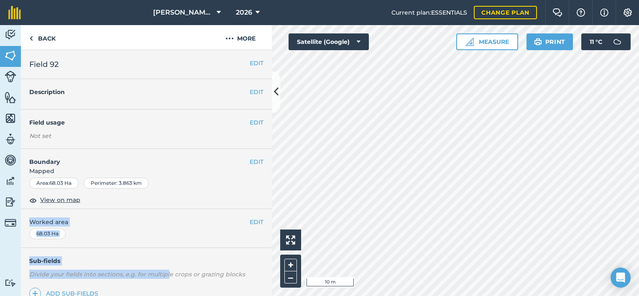
drag, startPoint x: 165, startPoint y: 270, endPoint x: 225, endPoint y: 186, distance: 103.5
click at [225, 186] on div "EDIT Field 92 EDIT Description EDIT Field usage Not set EDIT Boundary Mapped Ar…" at bounding box center [146, 173] width 251 height 246
drag, startPoint x: 225, startPoint y: 186, endPoint x: 208, endPoint y: 208, distance: 27.5
click at [208, 208] on div "EDIT Boundary Mapped Area : 68.03 Ha Perimeter : 3.863 km View on map" at bounding box center [146, 179] width 251 height 60
click at [192, 234] on div "EDIT Worked area 68.03 Ha" at bounding box center [146, 228] width 251 height 39
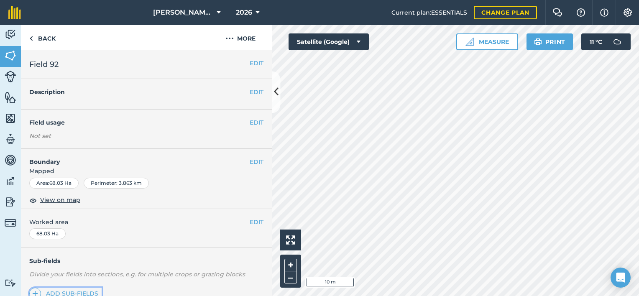
click at [89, 295] on link "Add sub-fields" at bounding box center [65, 294] width 72 height 12
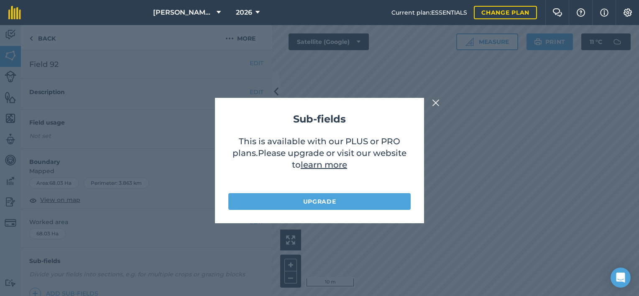
click at [437, 105] on img at bounding box center [436, 103] width 8 height 10
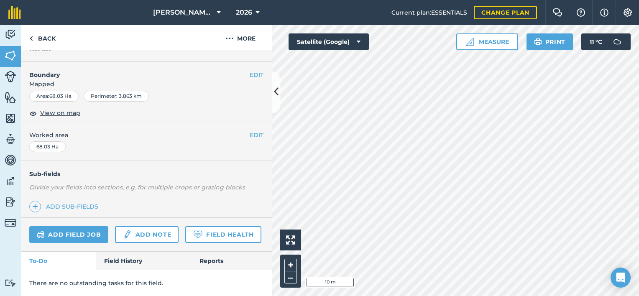
scroll to position [109, 0]
click at [278, 90] on icon at bounding box center [276, 92] width 5 height 15
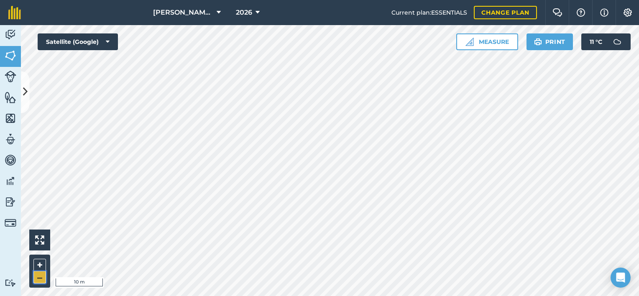
click at [41, 279] on button "–" at bounding box center [39, 277] width 13 height 12
